Goal: Find specific page/section: Find specific page/section

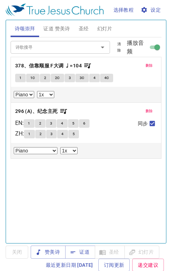
select select "1"
click at [100, 47] on icon "Open" at bounding box center [102, 47] width 8 height 8
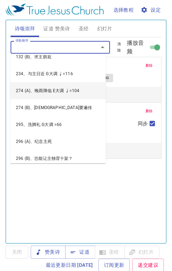
scroll to position [0, 0]
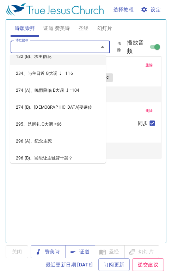
click at [22, 47] on input "诗歌搜寻" at bounding box center [50, 47] width 75 height 8
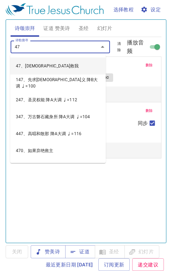
type input "470"
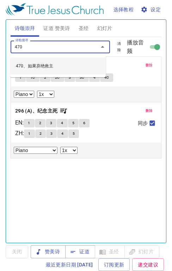
click at [40, 64] on li "470、如果弃绝救主" at bounding box center [58, 66] width 96 height 17
select select "1"
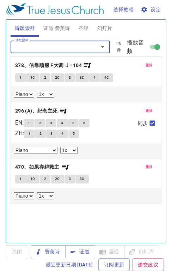
click at [146, 64] on span "删除" at bounding box center [149, 65] width 7 height 6
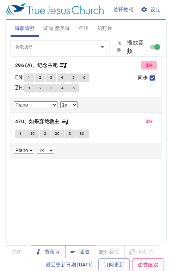
click at [146, 66] on span "删除" at bounding box center [149, 65] width 7 height 6
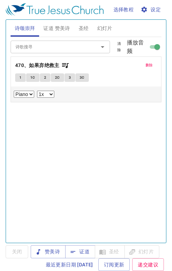
click at [18, 77] on button "1" at bounding box center [20, 77] width 11 height 8
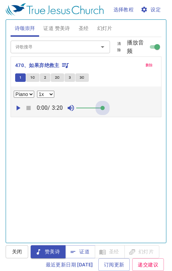
drag, startPoint x: 85, startPoint y: 108, endPoint x: 120, endPoint y: 111, distance: 34.7
click at [120, 111] on div "0:00 / 3:20" at bounding box center [86, 108] width 145 height 15
click at [99, 48] on icon "Open" at bounding box center [102, 47] width 8 height 8
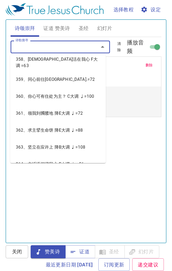
scroll to position [8975, 0]
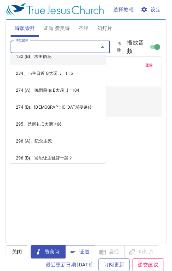
click at [33, 48] on input "诗歌搜寻" at bounding box center [50, 47] width 75 height 8
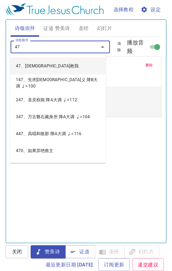
type input "471"
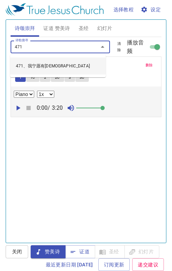
click at [37, 64] on li "471、我宁愿有耶稣" at bounding box center [58, 66] width 96 height 17
select select "1"
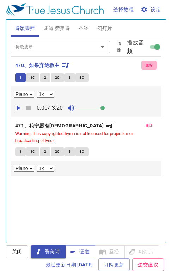
click at [146, 65] on span "删除" at bounding box center [149, 65] width 7 height 6
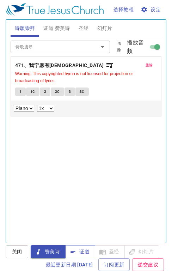
click at [22, 91] on span "1" at bounding box center [20, 92] width 2 height 6
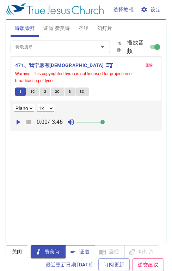
click at [101, 46] on icon "Open" at bounding box center [103, 47] width 4 height 2
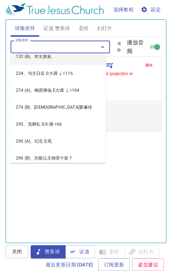
click at [48, 49] on input "诗歌搜寻" at bounding box center [50, 47] width 75 height 8
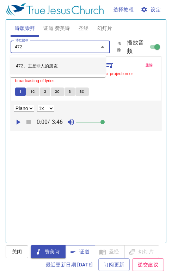
type input "472、主是罪人的朋友"
select select "1"
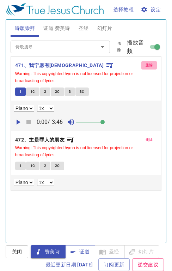
click at [146, 63] on span "删除" at bounding box center [149, 65] width 7 height 6
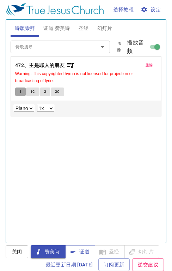
click at [20, 89] on span "1" at bounding box center [20, 92] width 2 height 6
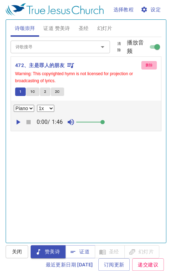
click at [146, 66] on span "删除" at bounding box center [149, 65] width 7 height 6
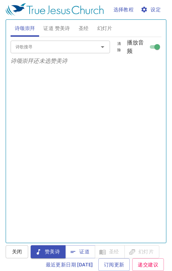
click at [55, 48] on input "诗歌搜寻" at bounding box center [50, 47] width 75 height 8
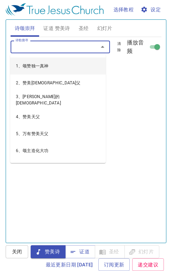
click at [30, 46] on input "诗歌搜寻" at bounding box center [50, 47] width 75 height 8
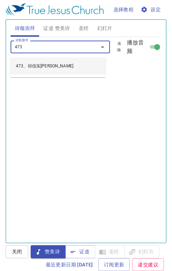
type input "473、祢信实何广大"
select select "1"
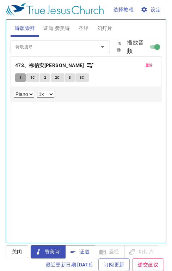
click at [20, 77] on span "1" at bounding box center [20, 77] width 2 height 6
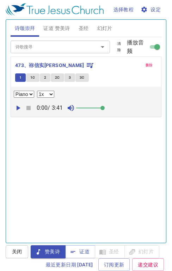
click at [147, 64] on span "删除" at bounding box center [149, 65] width 7 height 6
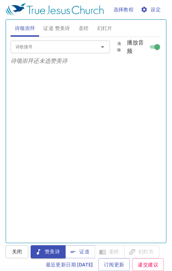
click at [48, 44] on input "诗歌搜寻" at bounding box center [50, 47] width 75 height 8
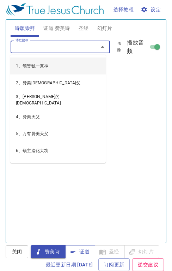
click at [66, 48] on input "诗歌搜寻" at bounding box center [50, 47] width 75 height 8
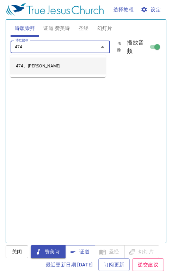
type input "474、祢真伟大"
select select "1"
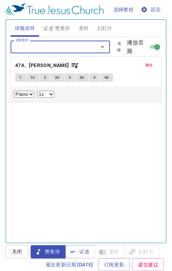
click at [21, 78] on span "1" at bounding box center [20, 77] width 2 height 6
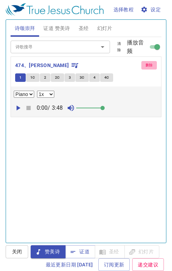
click at [146, 64] on span "删除" at bounding box center [149, 65] width 7 height 6
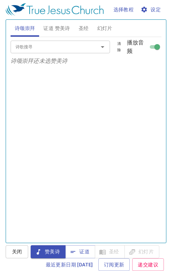
click at [43, 47] on input "诗歌搜寻" at bounding box center [50, 47] width 75 height 8
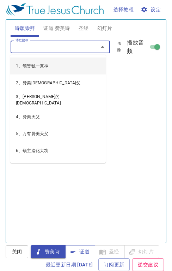
click at [56, 46] on input "诗歌搜寻" at bounding box center [50, 47] width 75 height 8
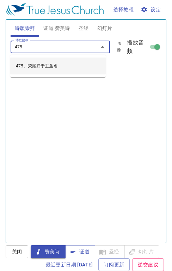
type input "475、荣耀归于主圣名"
select select "1"
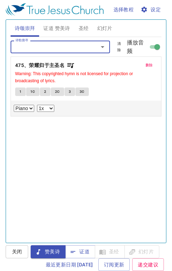
click at [21, 93] on span "1" at bounding box center [20, 92] width 2 height 6
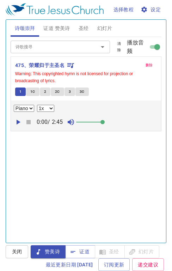
click at [146, 66] on span "删除" at bounding box center [149, 65] width 7 height 6
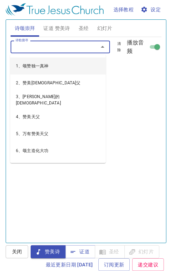
click at [53, 49] on input "诗歌搜寻" at bounding box center [50, 47] width 75 height 8
click at [34, 48] on input "诗歌搜寻" at bounding box center [50, 47] width 75 height 8
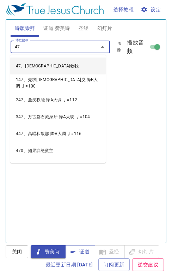
type input "477"
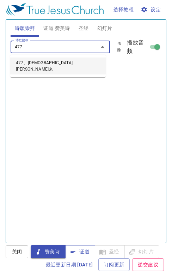
click at [30, 64] on li "477、耶稣一来" at bounding box center [58, 66] width 96 height 17
select select "1"
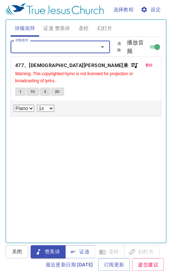
click at [19, 92] on span "1" at bounding box center [20, 92] width 2 height 6
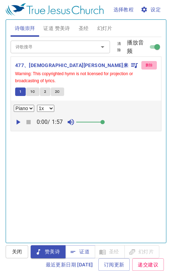
click at [146, 65] on span "删除" at bounding box center [149, 65] width 7 height 6
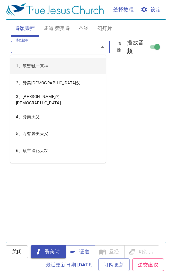
click at [80, 47] on input "诗歌搜寻" at bounding box center [50, 47] width 75 height 8
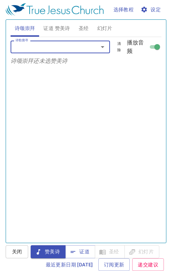
click at [49, 47] on input "诗歌搜寻" at bounding box center [50, 47] width 75 height 8
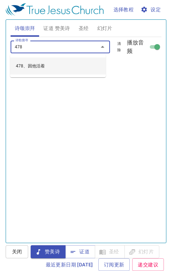
type input "478、因他活着"
select select "1"
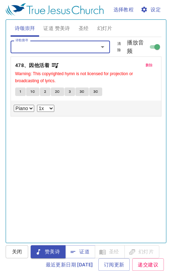
click at [18, 92] on button "1" at bounding box center [20, 92] width 11 height 8
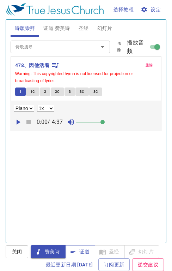
click at [146, 65] on span "删除" at bounding box center [149, 65] width 7 height 6
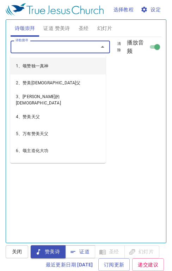
drag, startPoint x: 54, startPoint y: 45, endPoint x: 169, endPoint y: 16, distance: 118.6
click at [65, 43] on input "诗歌搜寻" at bounding box center [50, 47] width 75 height 8
click at [40, 45] on input "诗歌搜寻" at bounding box center [50, 47] width 75 height 8
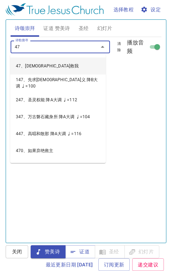
type input "479"
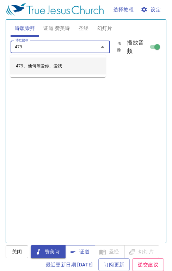
click at [37, 65] on li "479、他何等爱你、爱我" at bounding box center [58, 66] width 96 height 17
select select "1"
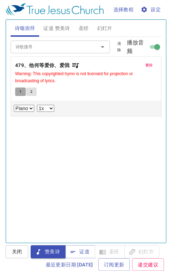
click at [23, 94] on button "1" at bounding box center [20, 92] width 11 height 8
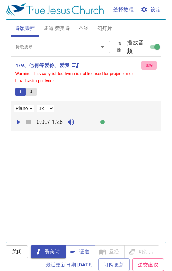
click at [146, 65] on span "删除" at bounding box center [149, 65] width 7 height 6
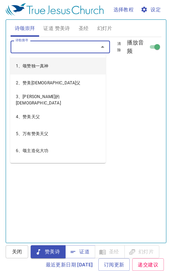
click at [73, 49] on input "诗歌搜寻" at bounding box center [50, 47] width 75 height 8
click at [34, 48] on input "诗歌搜寻" at bounding box center [50, 47] width 75 height 8
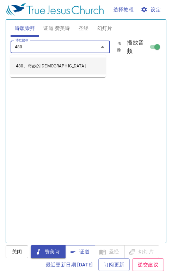
type input "480、奇妙的耶稣"
select select "1"
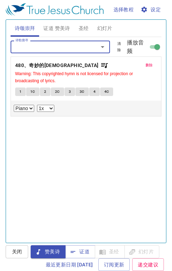
click at [20, 90] on span "1" at bounding box center [20, 92] width 2 height 6
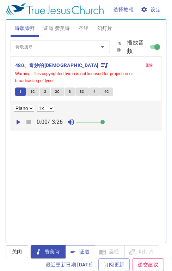
click at [146, 65] on span "删除" at bounding box center [149, 65] width 7 height 6
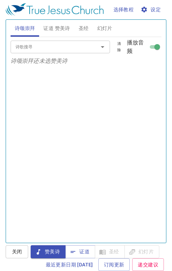
click at [52, 47] on input "诗歌搜寻" at bounding box center [50, 47] width 75 height 8
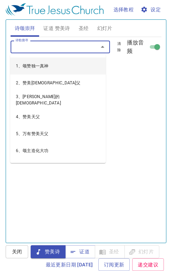
click at [36, 47] on input "诗歌搜寻" at bounding box center [50, 47] width 75 height 8
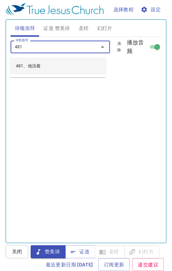
type input "481、他活着"
select select "1"
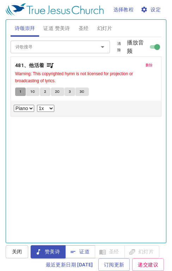
click at [18, 91] on button "1" at bounding box center [20, 92] width 11 height 8
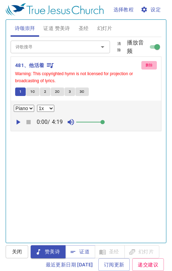
click at [146, 67] on span "删除" at bounding box center [149, 65] width 7 height 6
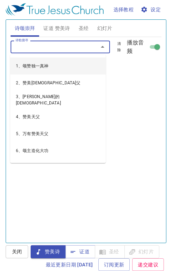
click at [32, 47] on input "诗歌搜寻" at bounding box center [50, 47] width 75 height 8
click at [47, 47] on input "诗歌搜寻" at bounding box center [50, 47] width 75 height 8
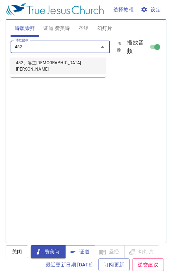
type input "482、靠主耶稣得胜"
select select "1"
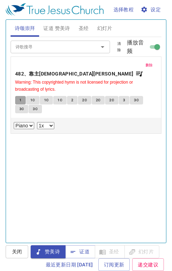
click at [20, 97] on span "1" at bounding box center [20, 100] width 2 height 6
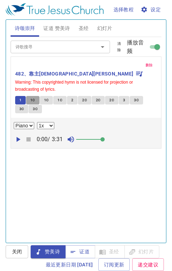
click at [35, 97] on span "1C" at bounding box center [32, 100] width 5 height 6
click at [48, 97] on span "1C" at bounding box center [46, 100] width 5 height 6
click at [146, 64] on span "删除" at bounding box center [149, 65] width 7 height 6
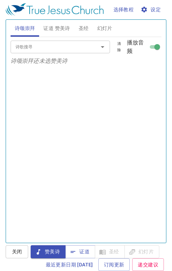
click at [53, 48] on input "诗歌搜寻" at bounding box center [50, 47] width 75 height 8
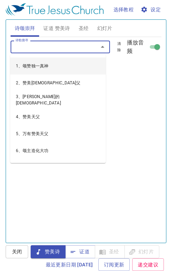
click at [40, 46] on input "诗歌搜寻" at bounding box center [50, 47] width 75 height 8
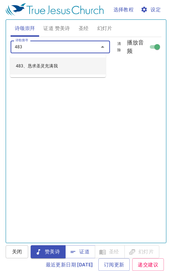
type input "483、恳求圣灵充满我"
select select "1"
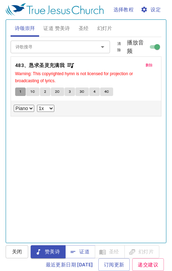
click at [22, 91] on button "1" at bounding box center [20, 92] width 11 height 8
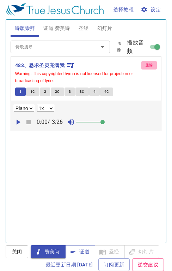
click at [146, 64] on span "删除" at bounding box center [149, 65] width 7 height 6
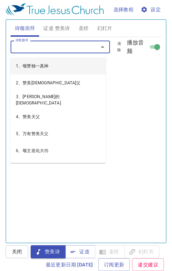
click at [70, 50] on input "诗歌搜寻" at bounding box center [50, 47] width 75 height 8
click at [40, 47] on input "诗歌搜寻" at bounding box center [50, 47] width 75 height 8
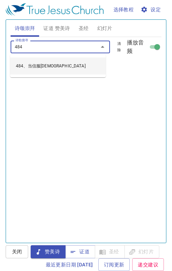
type input "484、当信服神"
select select "1"
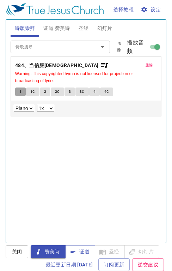
click at [20, 90] on span "1" at bounding box center [20, 92] width 2 height 6
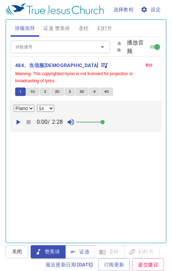
click at [146, 64] on span "删除" at bounding box center [149, 65] width 7 height 6
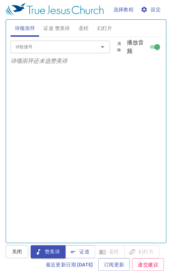
click at [48, 47] on input "诗歌搜寻" at bounding box center [50, 47] width 75 height 8
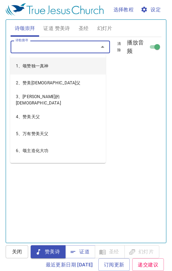
click at [26, 48] on input "诗歌搜寻" at bounding box center [50, 47] width 75 height 8
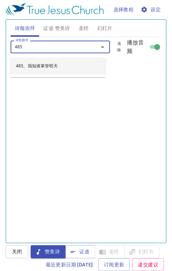
type input "485、我知谁掌管明天"
select select "1"
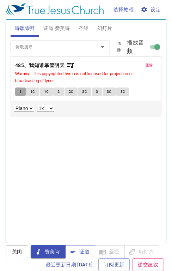
click at [20, 90] on span "1" at bounding box center [20, 92] width 2 height 6
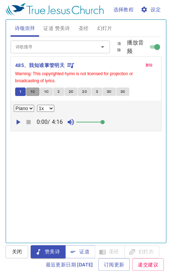
click at [34, 93] on span "1C" at bounding box center [32, 92] width 5 height 6
click at [146, 64] on span "删除" at bounding box center [149, 65] width 7 height 6
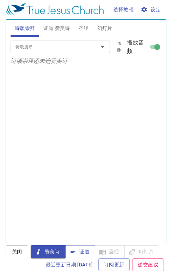
click at [30, 49] on input "诗歌搜寻" at bounding box center [50, 47] width 75 height 8
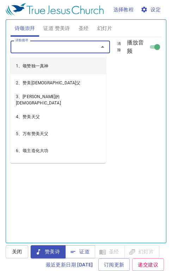
click at [59, 45] on input "诗歌搜寻" at bounding box center [50, 47] width 75 height 8
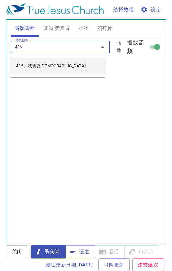
type input "486、我需要耶稣"
select select "1"
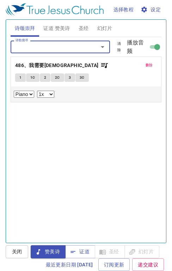
click at [19, 78] on span "1" at bounding box center [20, 77] width 2 height 6
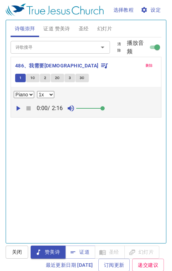
select select "1"
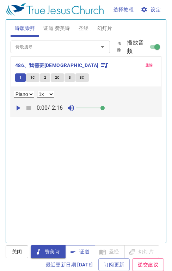
scroll to position [0, 0]
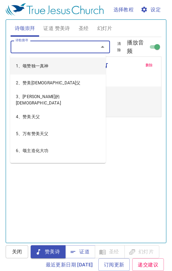
click at [63, 48] on input "诗歌搜寻" at bounding box center [50, 47] width 75 height 8
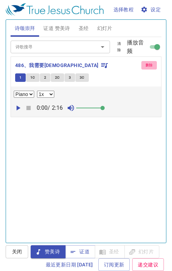
click at [146, 68] on span "删除" at bounding box center [149, 65] width 7 height 6
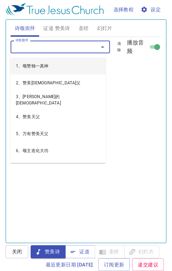
click at [43, 48] on input "诗歌搜寻" at bounding box center [50, 47] width 75 height 8
click at [65, 47] on input "诗歌搜寻" at bounding box center [50, 47] width 75 height 8
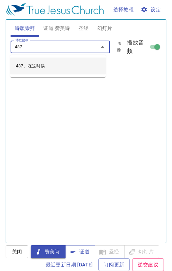
type input "487、在这时候"
select select "1"
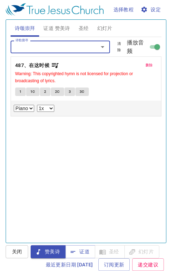
click at [22, 89] on button "1" at bounding box center [20, 92] width 11 height 8
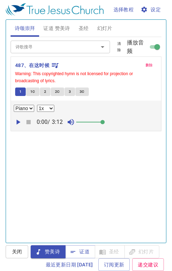
click at [145, 61] on button "删除" at bounding box center [149, 65] width 16 height 8
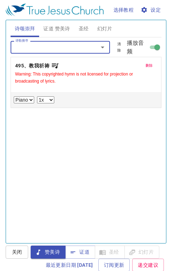
select select "1"
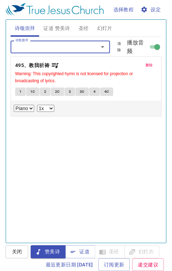
scroll to position [0, 0]
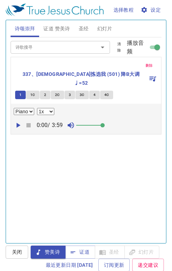
select select "1"
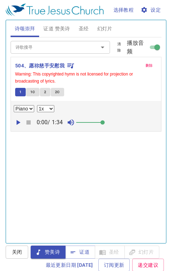
select select "1"
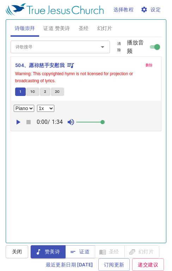
scroll to position [0, 0]
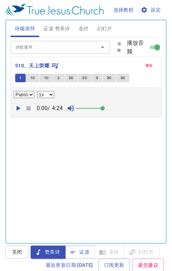
select select "1"
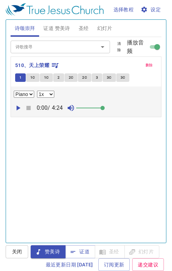
scroll to position [0, 0]
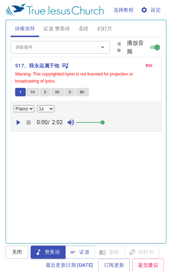
select select "1"
click at [146, 67] on span "删除" at bounding box center [149, 65] width 7 height 6
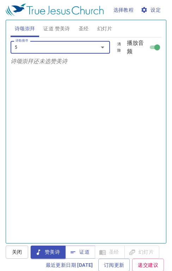
type input "52"
type input "525、主祷文"
select select "1"
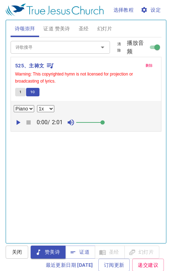
select select "1"
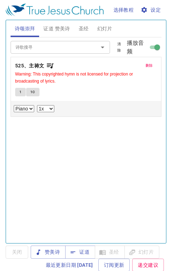
select select "1"
